Goal: Task Accomplishment & Management: Use online tool/utility

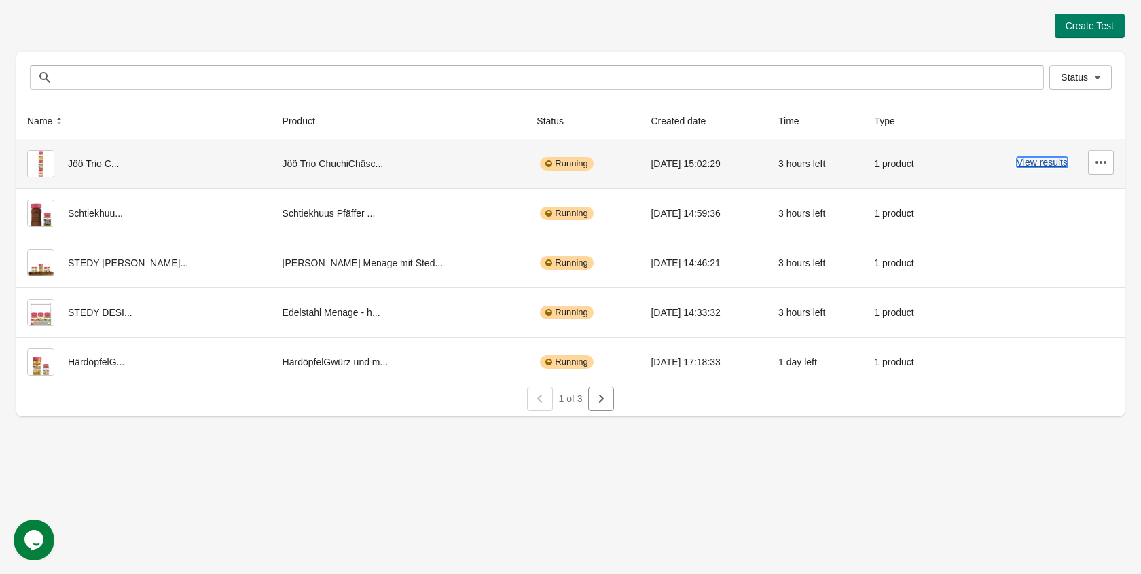
click at [1046, 160] on button "View results" at bounding box center [1042, 162] width 51 height 11
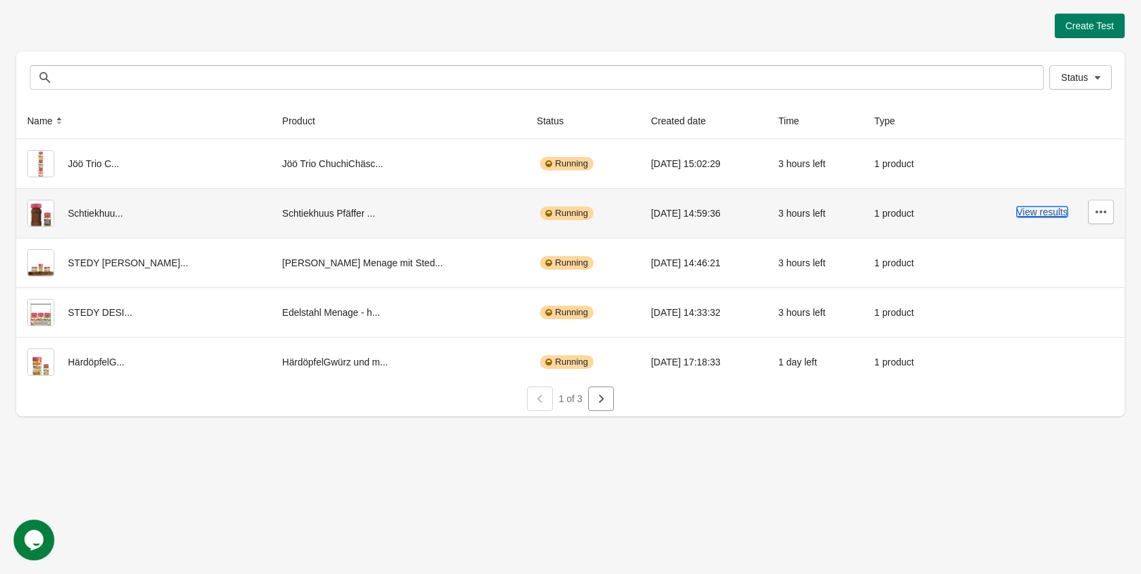
click at [1027, 213] on button "View results" at bounding box center [1042, 212] width 51 height 11
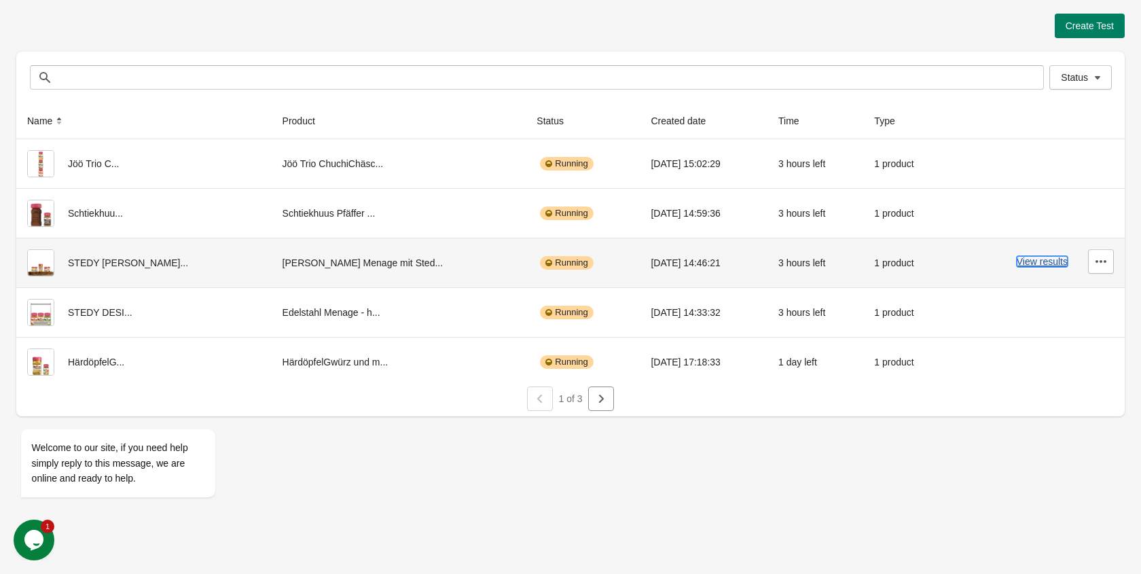
click at [1031, 260] on button "View results" at bounding box center [1042, 261] width 51 height 11
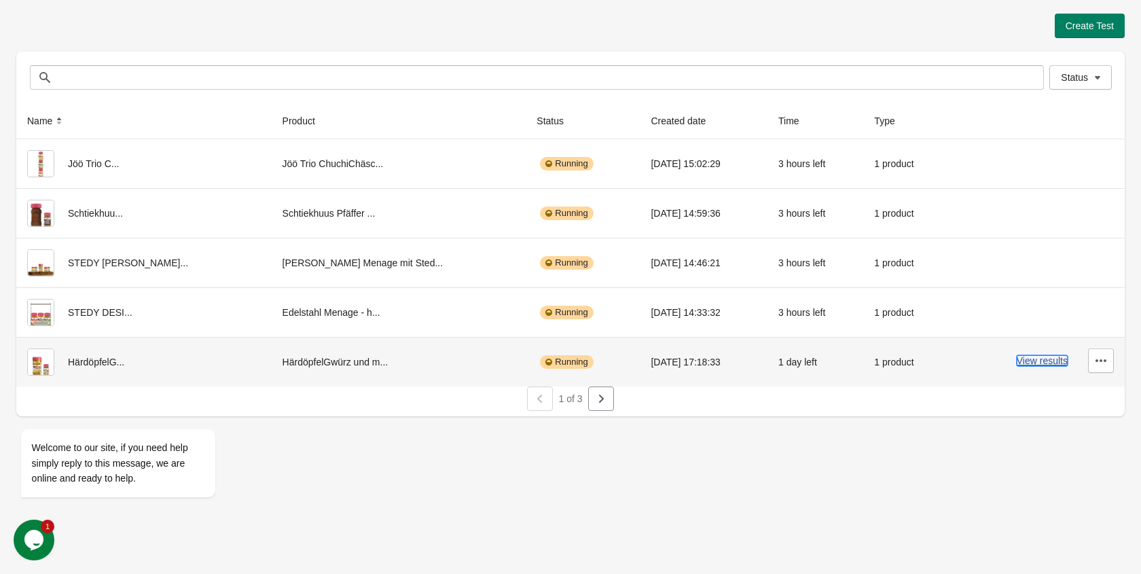
click at [1052, 359] on button "View results" at bounding box center [1042, 360] width 51 height 11
click at [601, 403] on icon "button" at bounding box center [601, 399] width 14 height 14
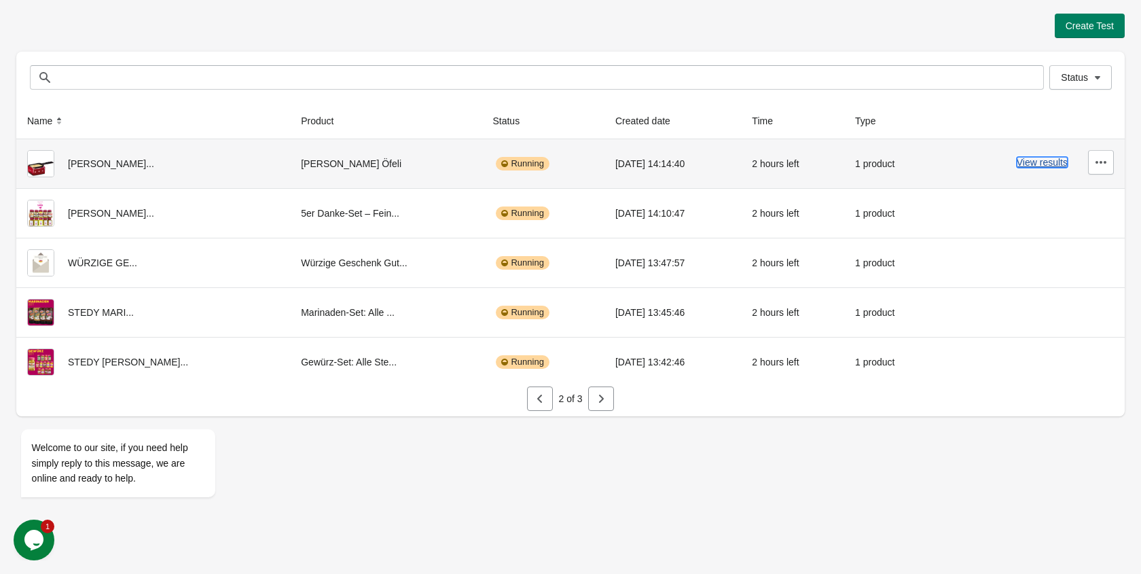
click at [1035, 158] on button "View results" at bounding box center [1042, 162] width 51 height 11
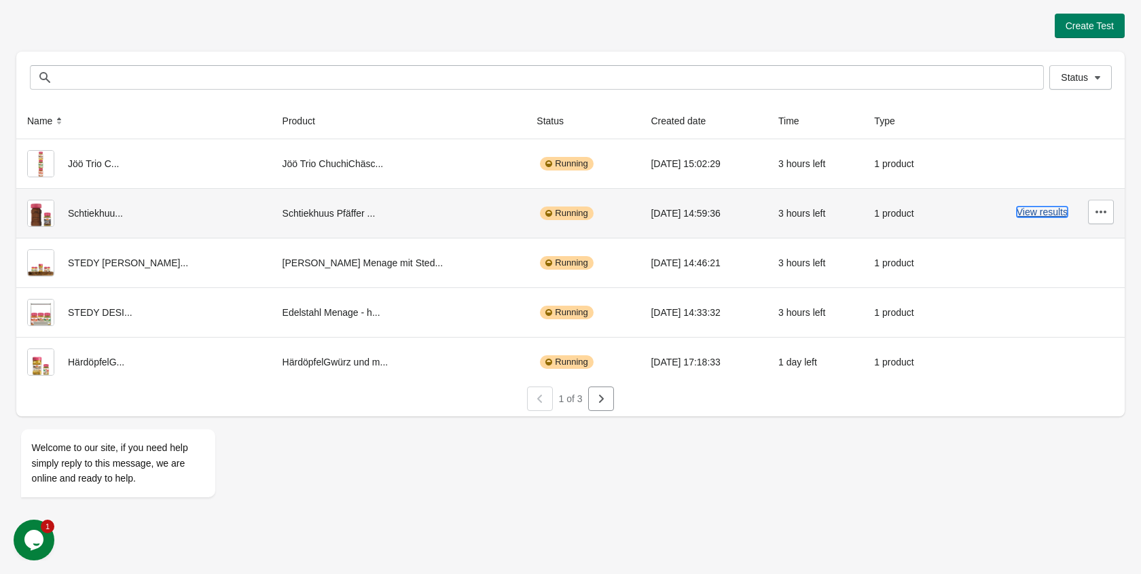
click at [1022, 210] on button "View results" at bounding box center [1042, 212] width 51 height 11
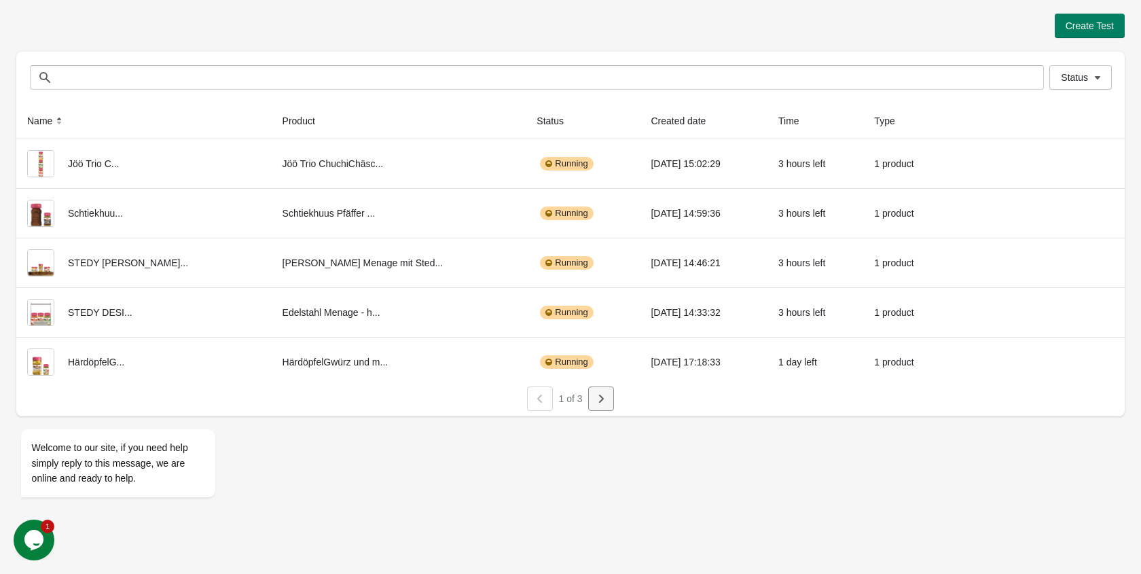
click at [608, 399] on button "button" at bounding box center [601, 399] width 26 height 24
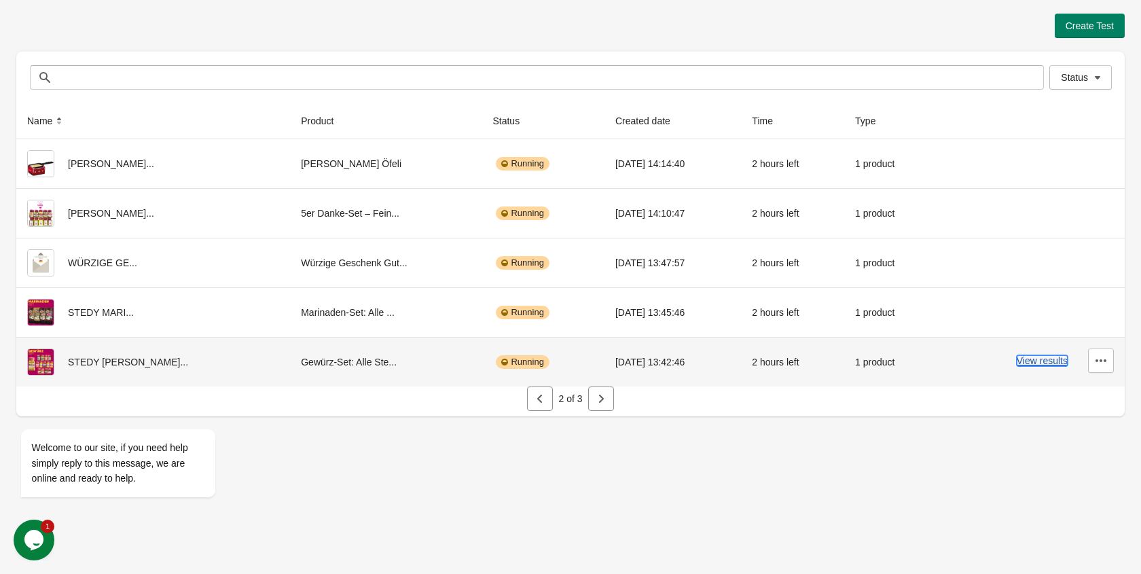
click at [1037, 363] on button "View results" at bounding box center [1042, 360] width 51 height 11
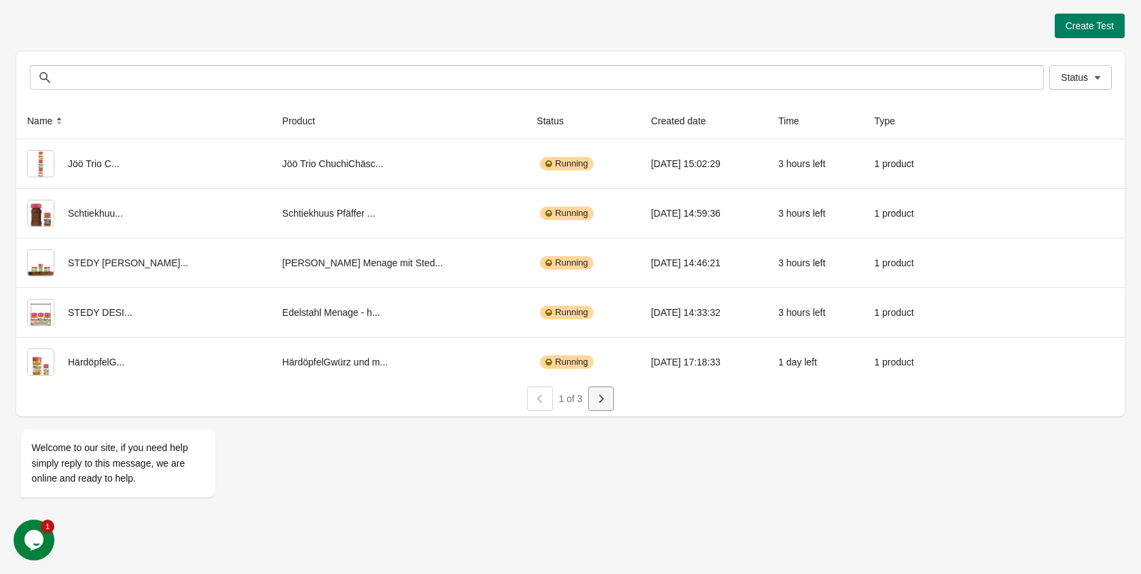
click at [599, 399] on icon "button" at bounding box center [601, 399] width 14 height 14
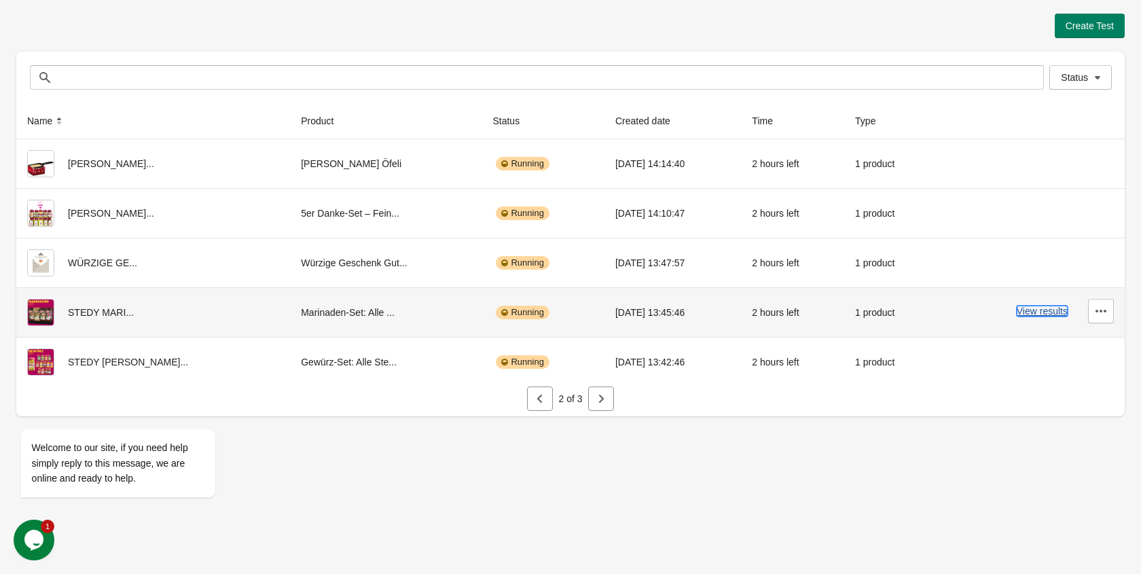
click at [1056, 313] on button "View results" at bounding box center [1042, 311] width 51 height 11
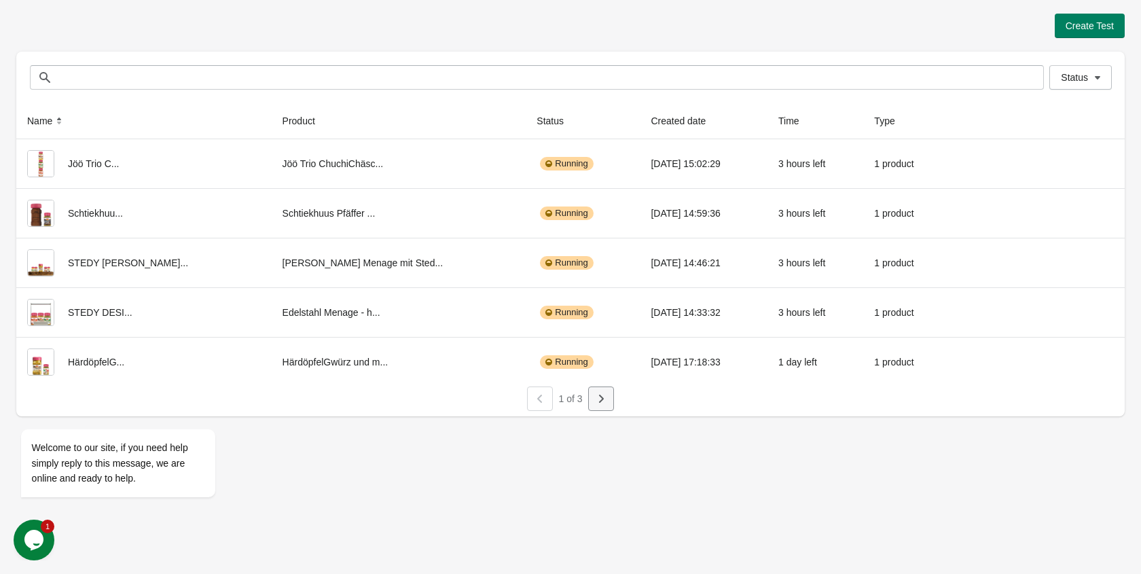
click at [607, 401] on button "button" at bounding box center [601, 399] width 26 height 24
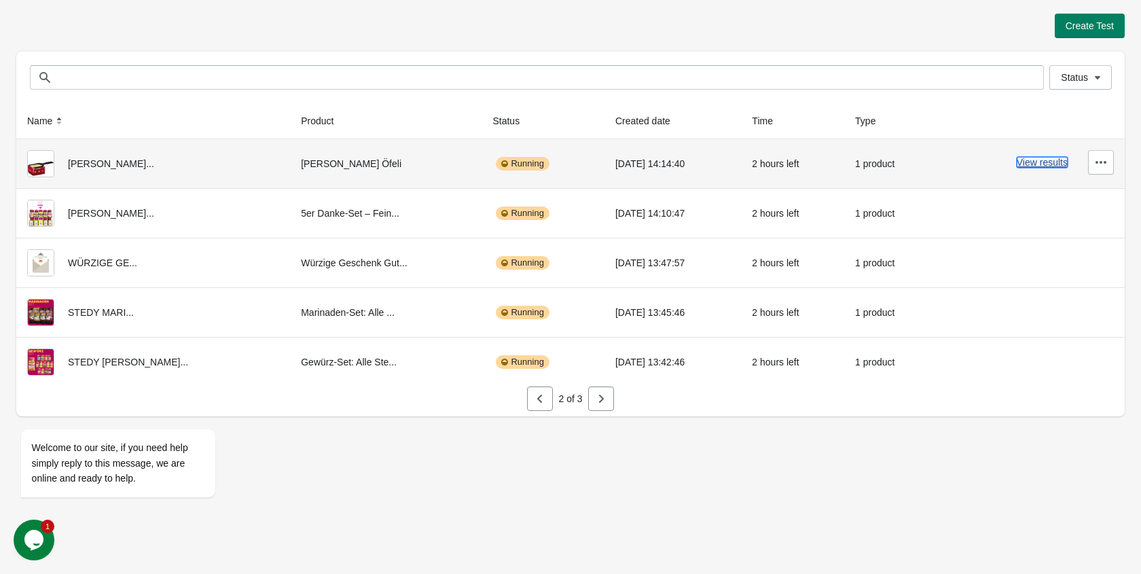
click at [1033, 161] on button "View results" at bounding box center [1042, 162] width 51 height 11
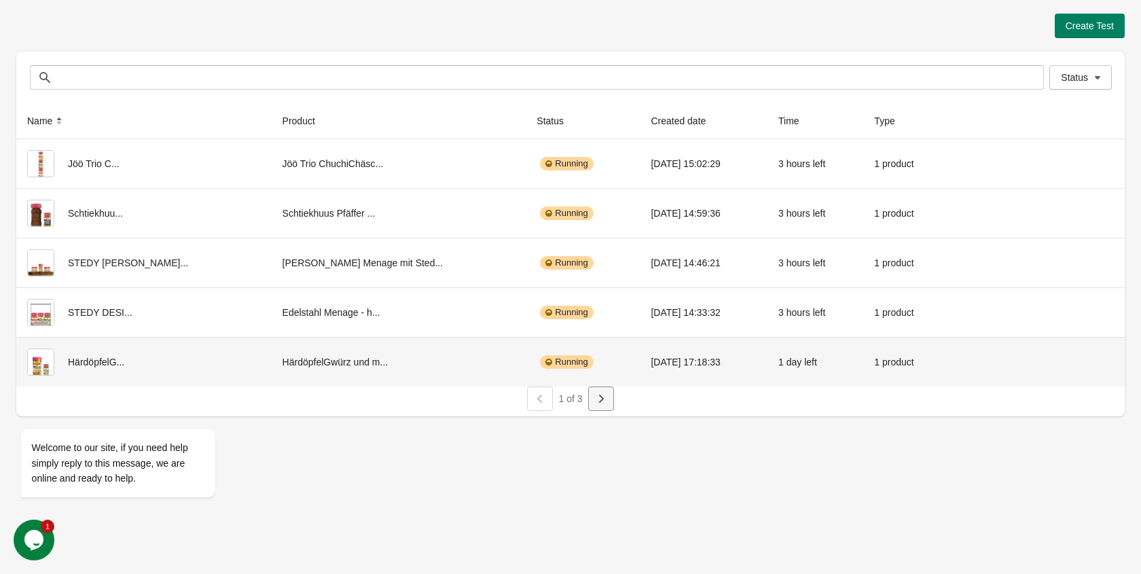
click at [602, 408] on button "button" at bounding box center [601, 399] width 26 height 24
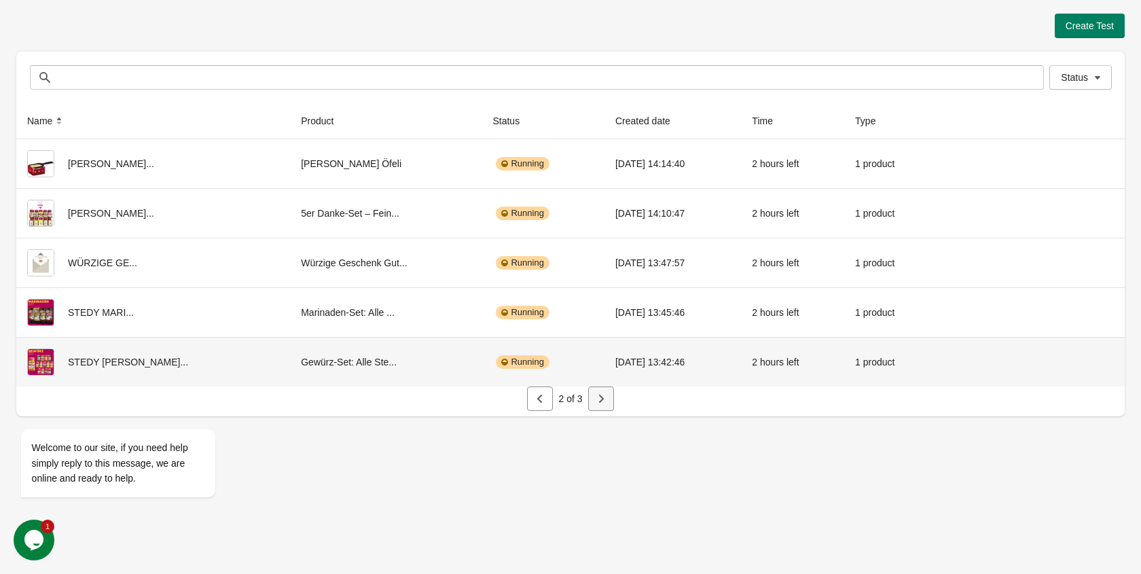
click at [605, 399] on icon "button" at bounding box center [601, 399] width 14 height 14
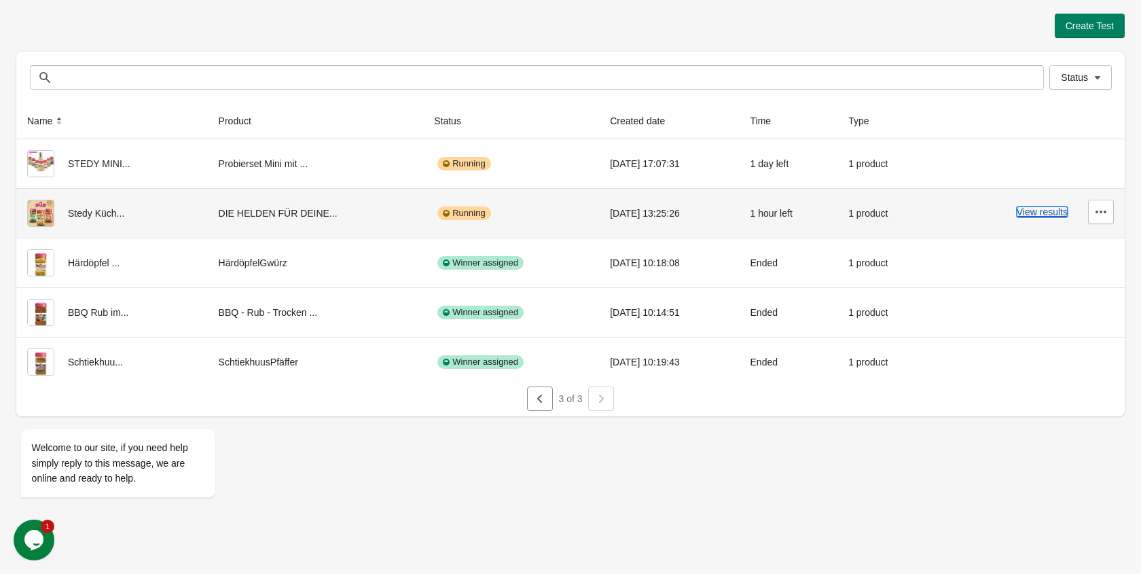
click at [1028, 215] on button "View results" at bounding box center [1042, 212] width 51 height 11
